Goal: Find specific page/section: Find specific page/section

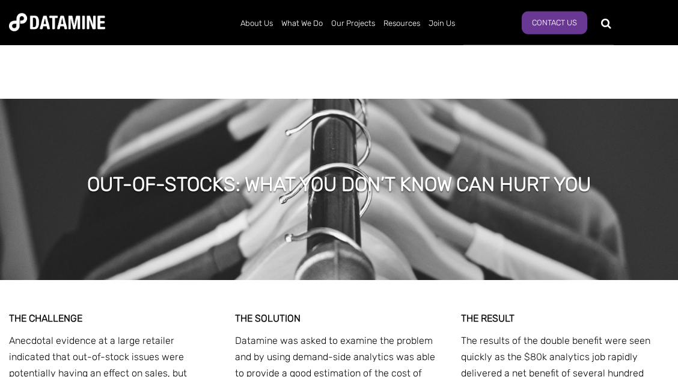
scroll to position [4477, 0]
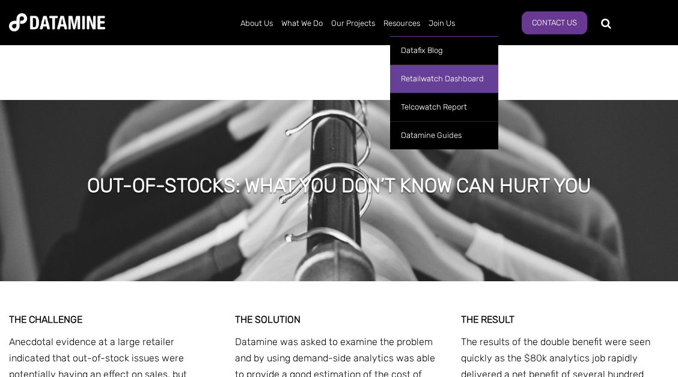
click at [408, 77] on link "Retailwatch Dashboard" at bounding box center [444, 78] width 108 height 28
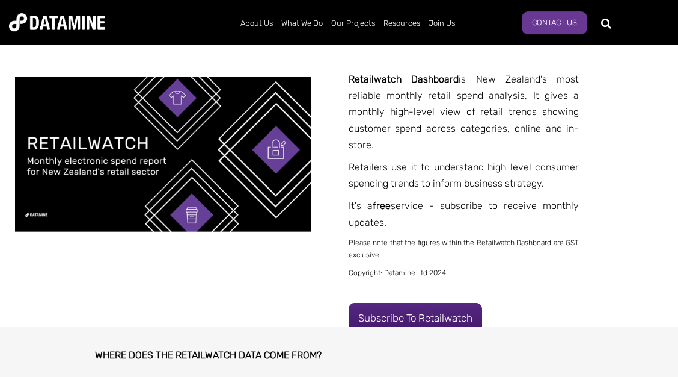
scroll to position [260, 0]
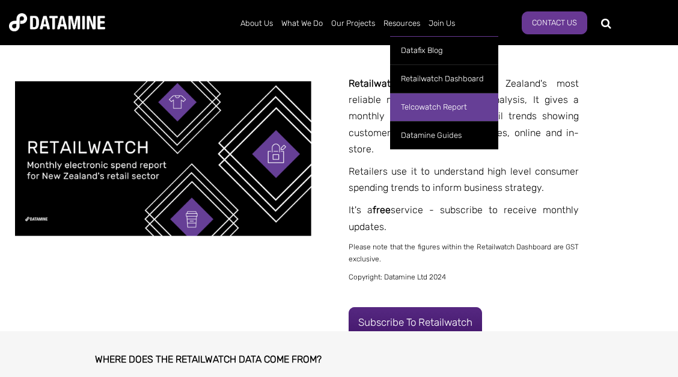
click at [424, 105] on link "Telcowatch Report" at bounding box center [444, 107] width 108 height 28
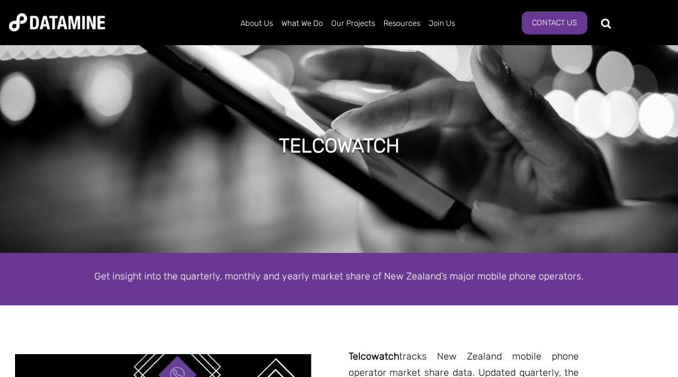
scroll to position [260, 0]
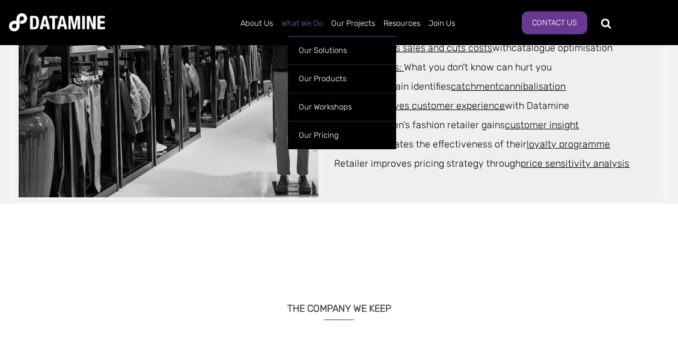
scroll to position [876, 0]
